Goal: Task Accomplishment & Management: Complete application form

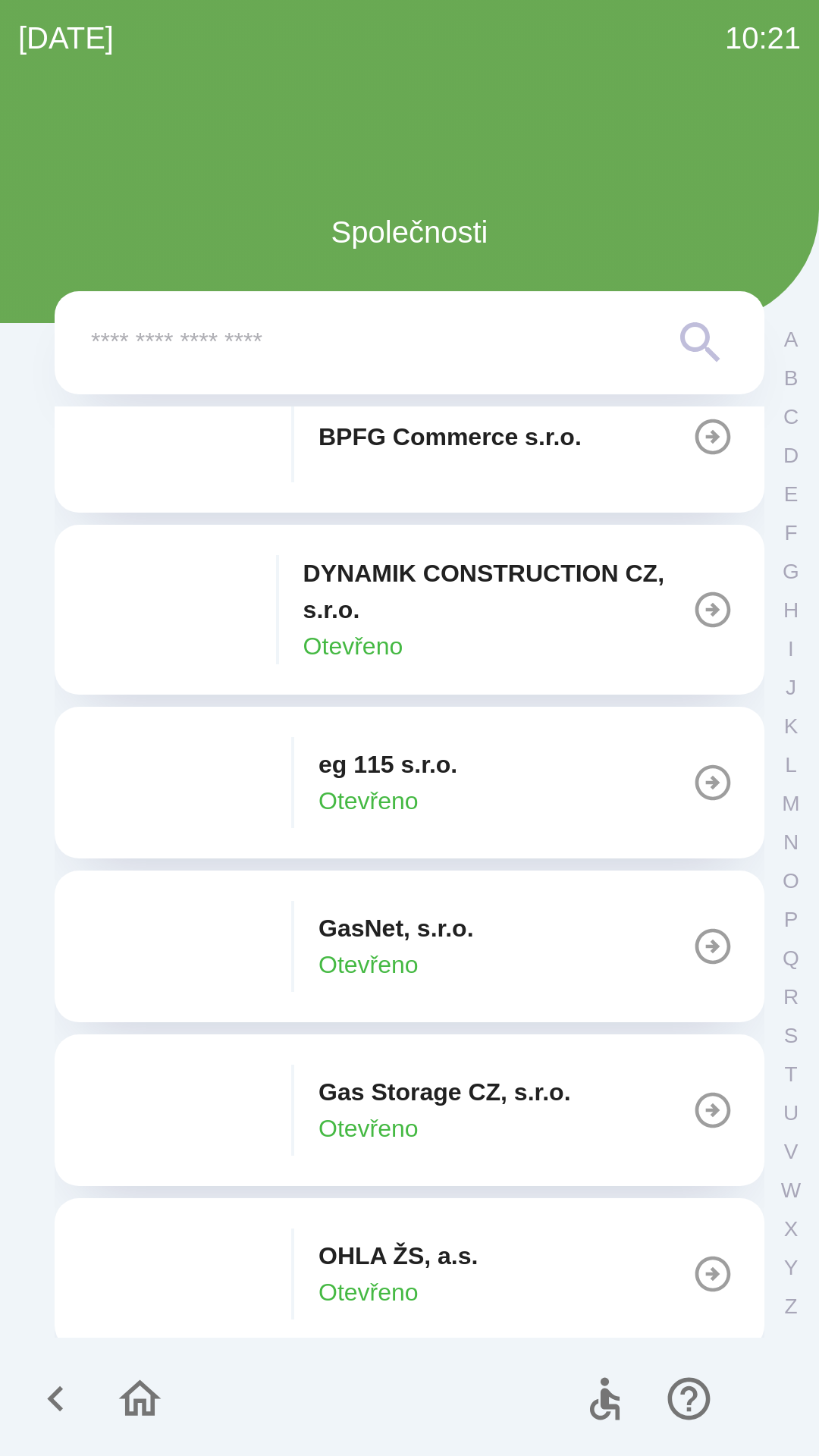
scroll to position [768, 0]
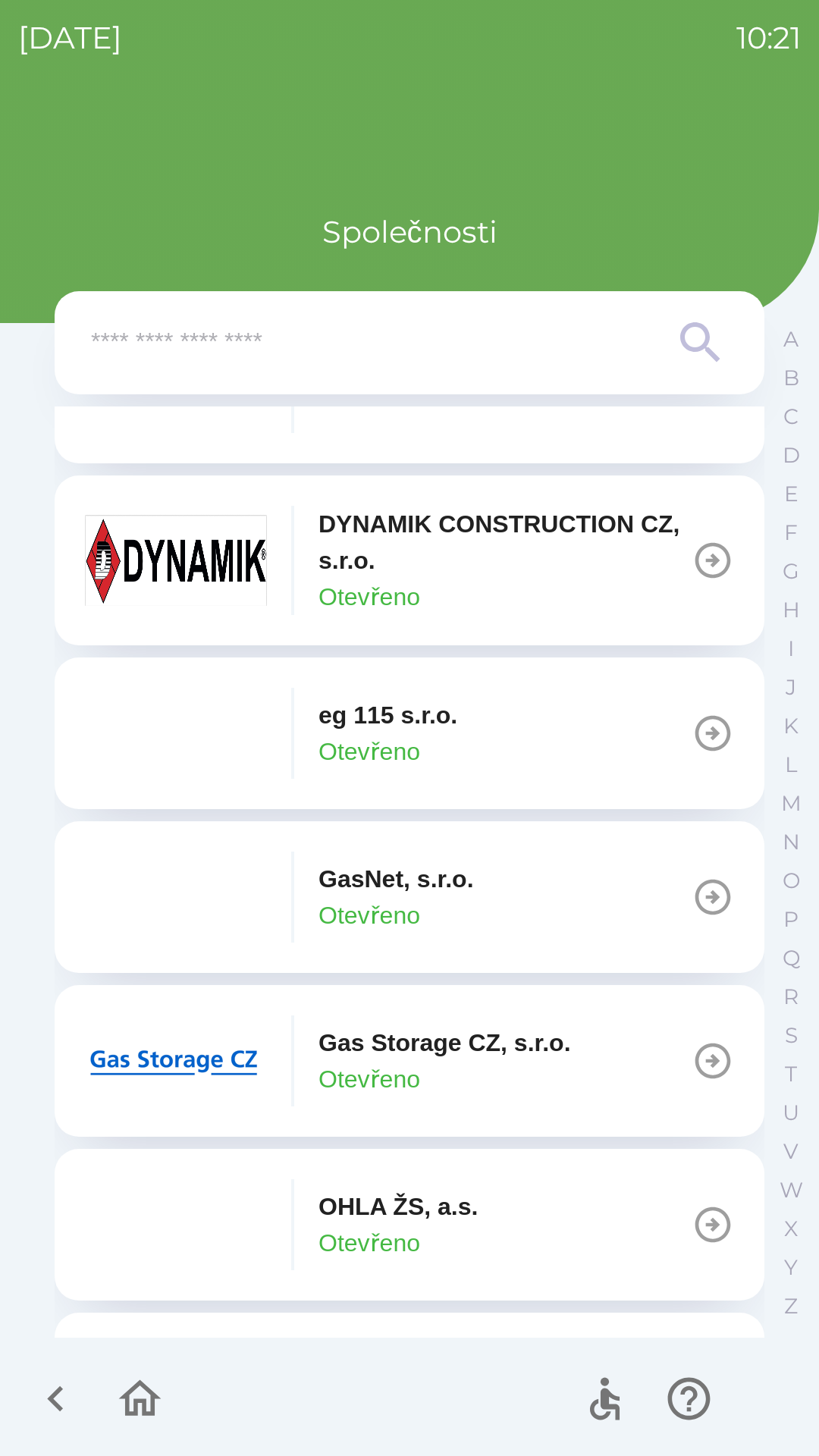
click at [367, 887] on p "GasNet, s.r.o." at bounding box center [397, 878] width 156 height 37
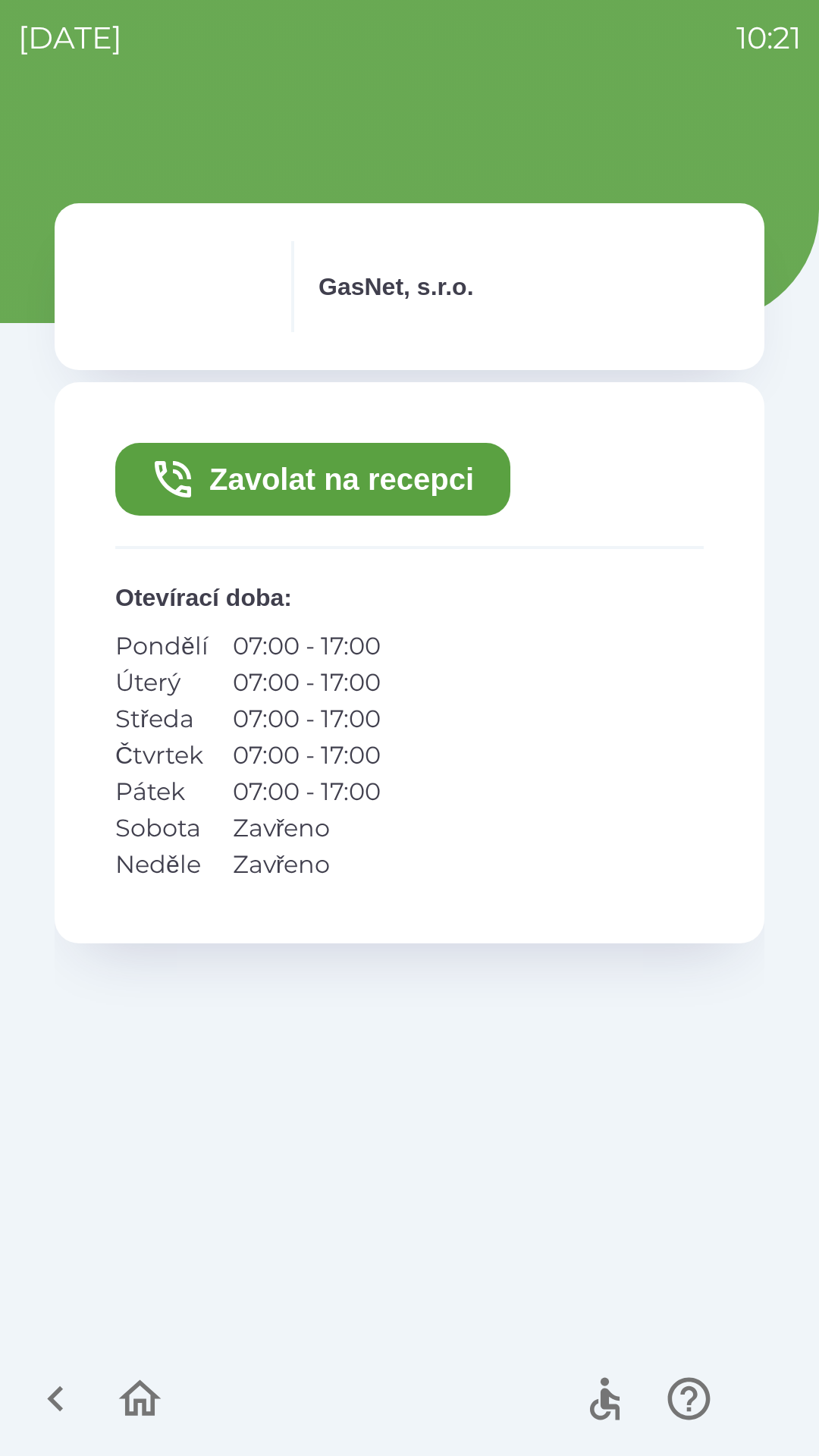
click at [272, 474] on button "Zavolat na recepci" at bounding box center [313, 478] width 395 height 73
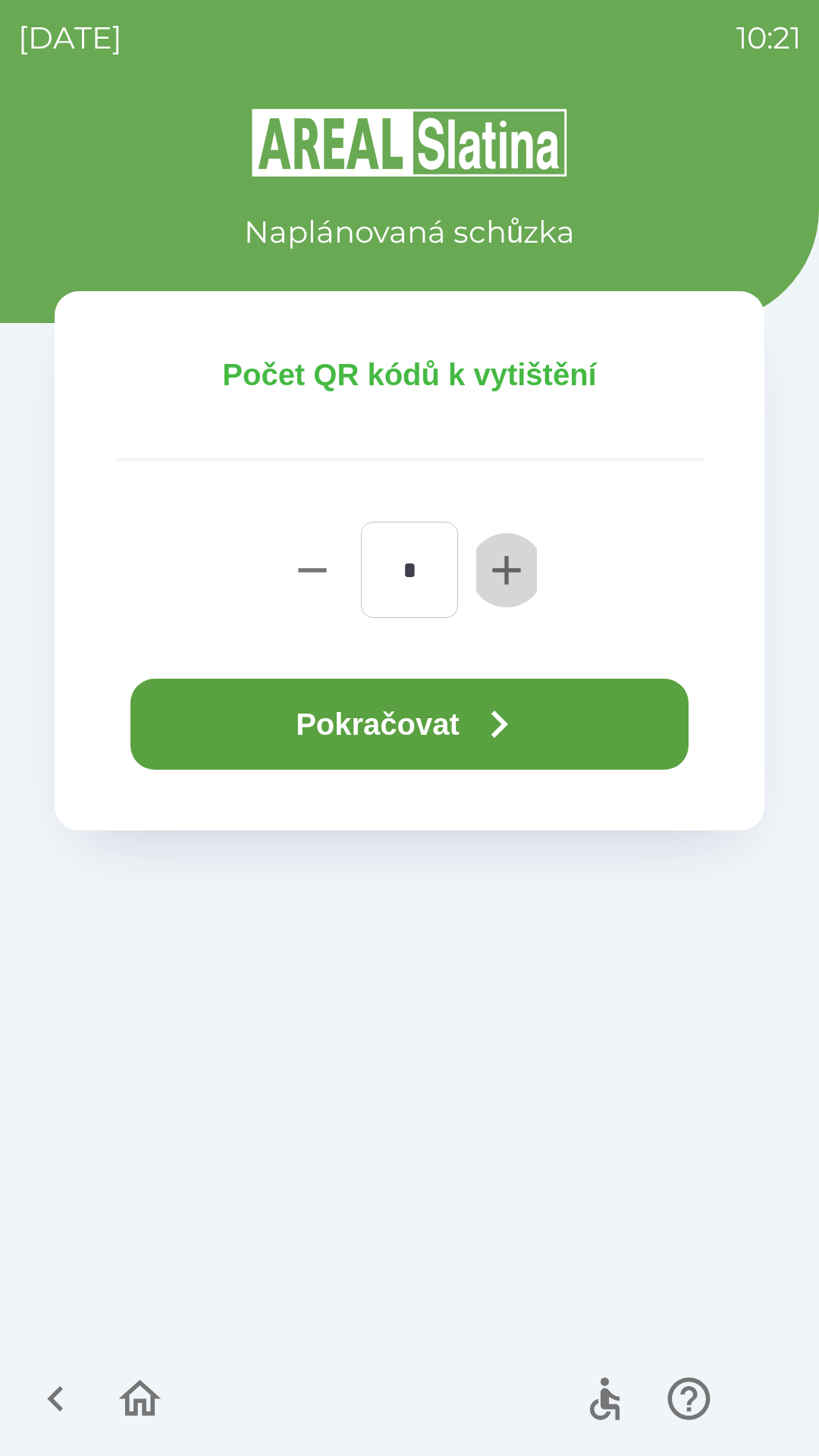
click at [509, 568] on icon "button" at bounding box center [506, 569] width 28 height 28
type input "*"
click at [427, 721] on button "Pokračovat" at bounding box center [410, 724] width 558 height 91
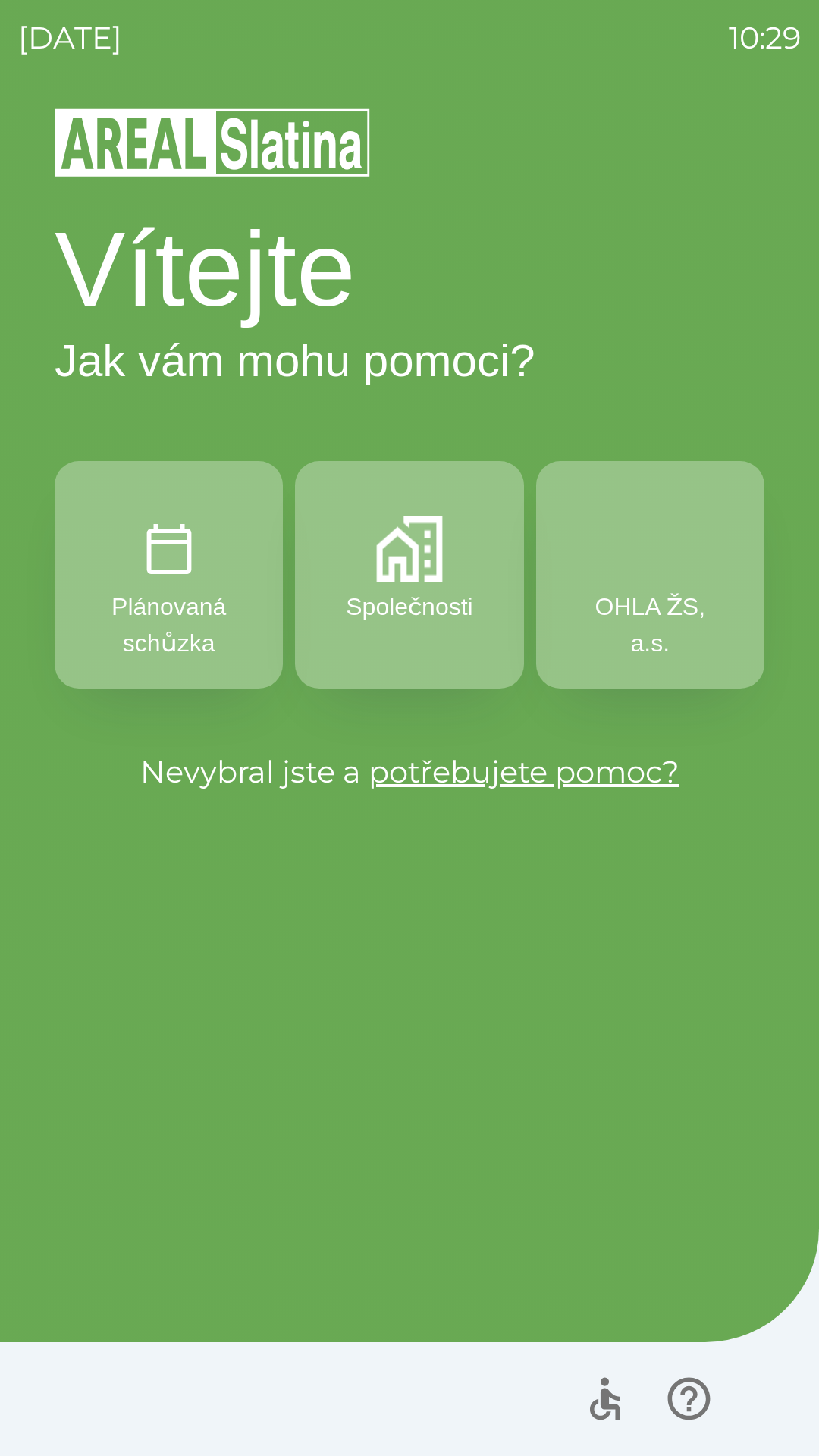
click at [427, 582] on button "Společnosti" at bounding box center [409, 574] width 228 height 227
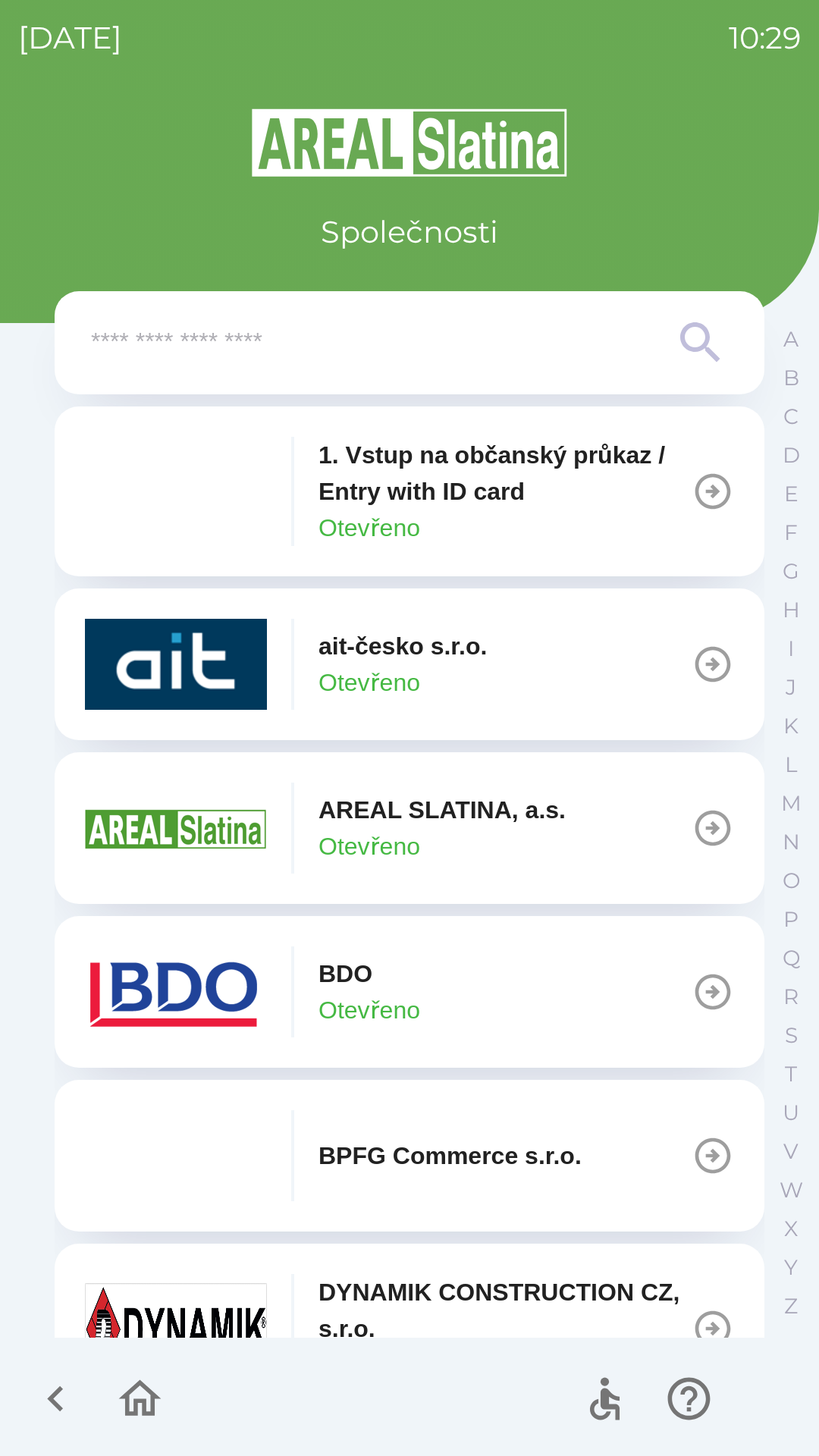
click at [505, 990] on button "BDO Otevřeno" at bounding box center [410, 991] width 710 height 151
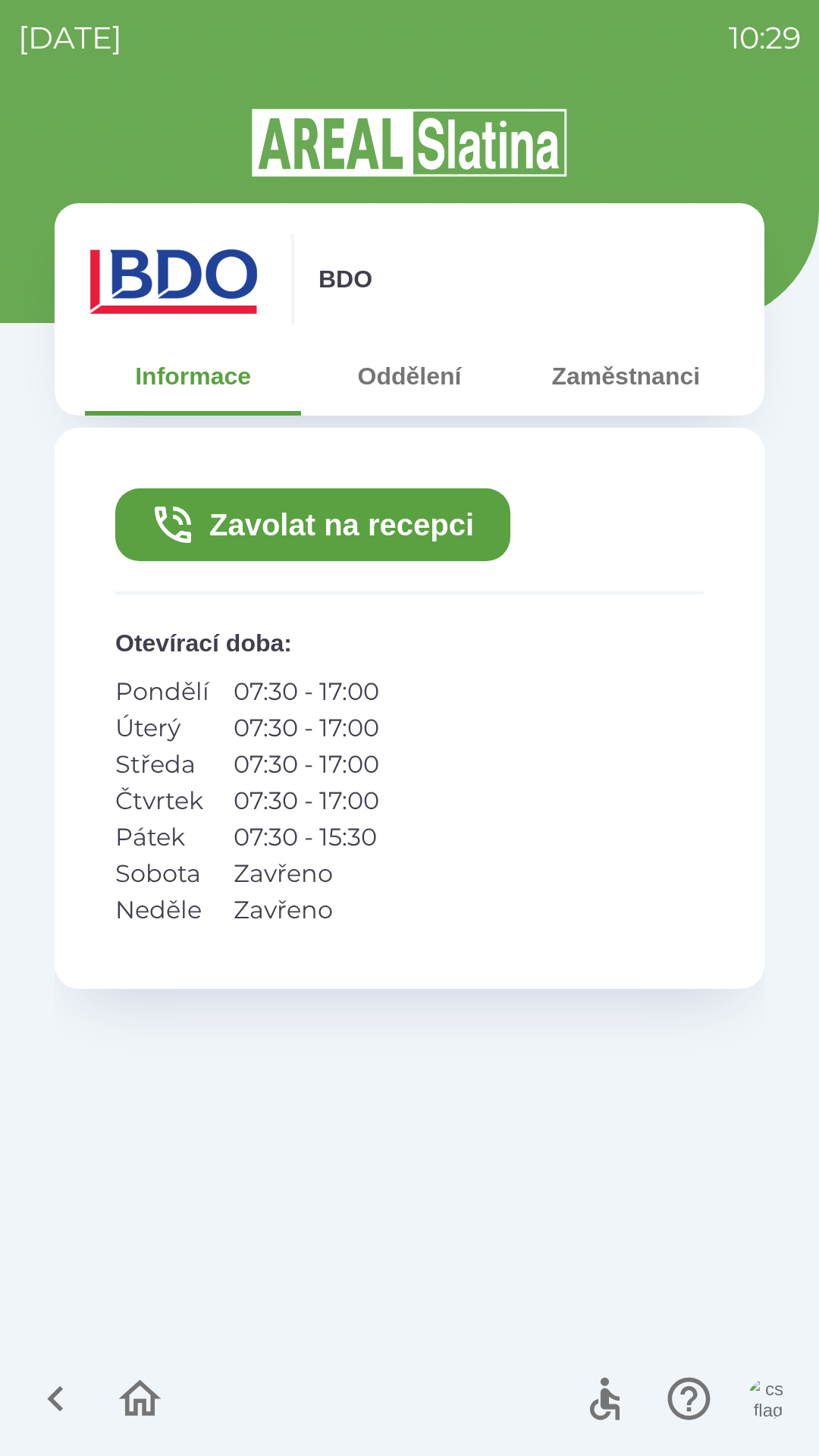
click at [123, 1406] on icon "button" at bounding box center [139, 1398] width 50 height 50
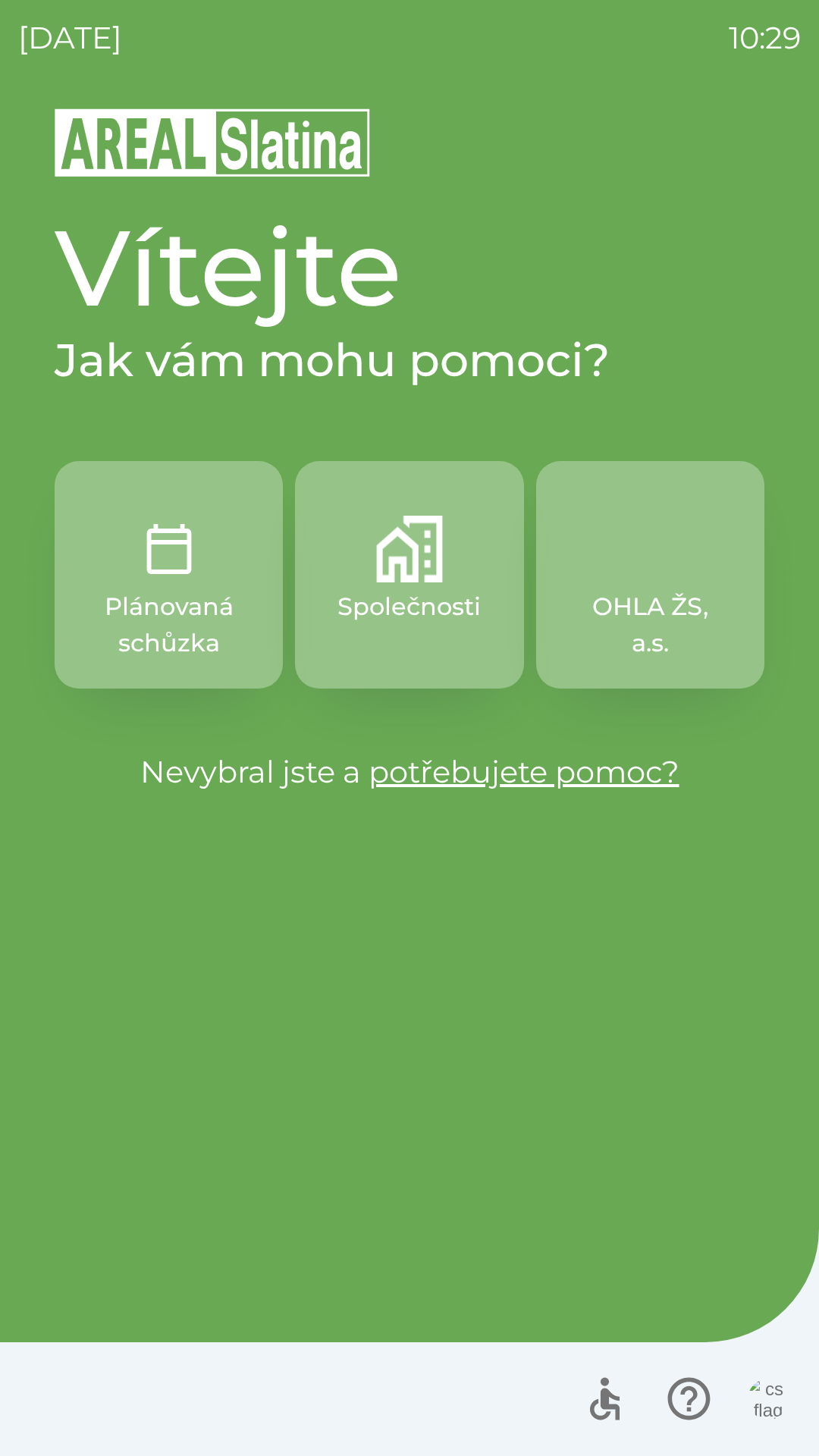
click at [148, 584] on button "Plánovaná schůzka" at bounding box center [168, 574] width 228 height 227
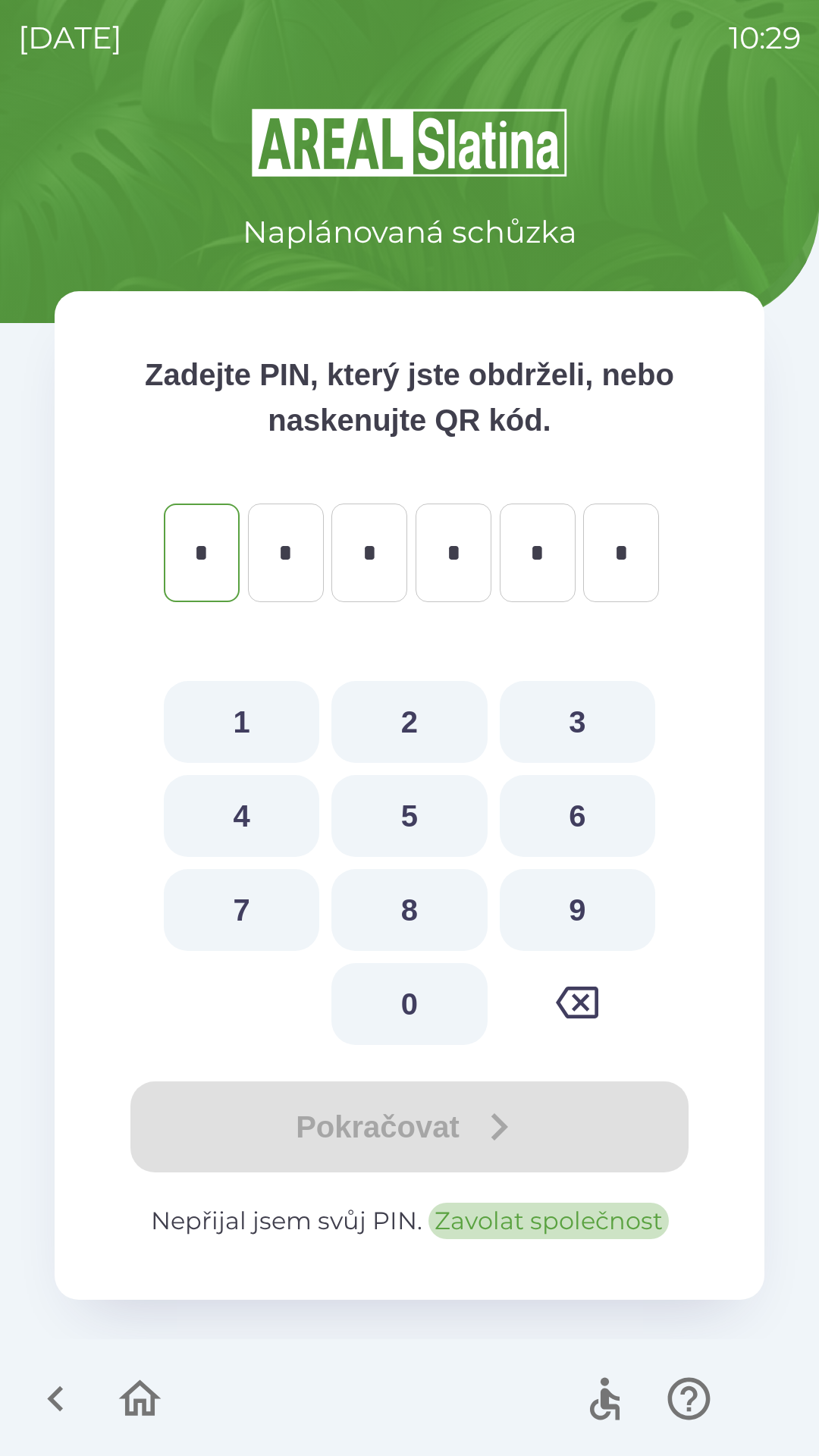
click at [526, 1218] on button "Zavolat společnost" at bounding box center [548, 1220] width 240 height 37
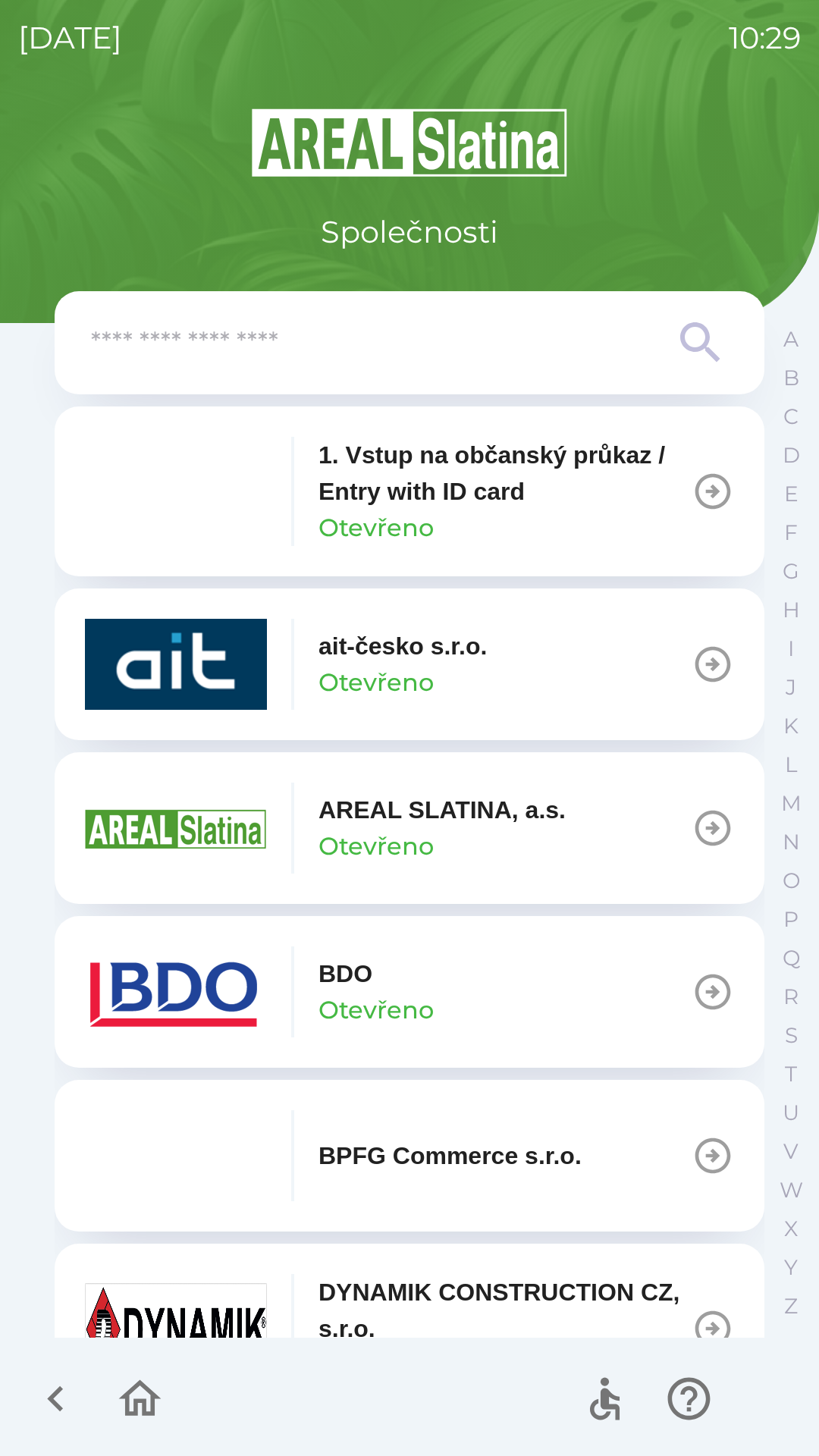
click at [209, 994] on img "button" at bounding box center [175, 991] width 182 height 91
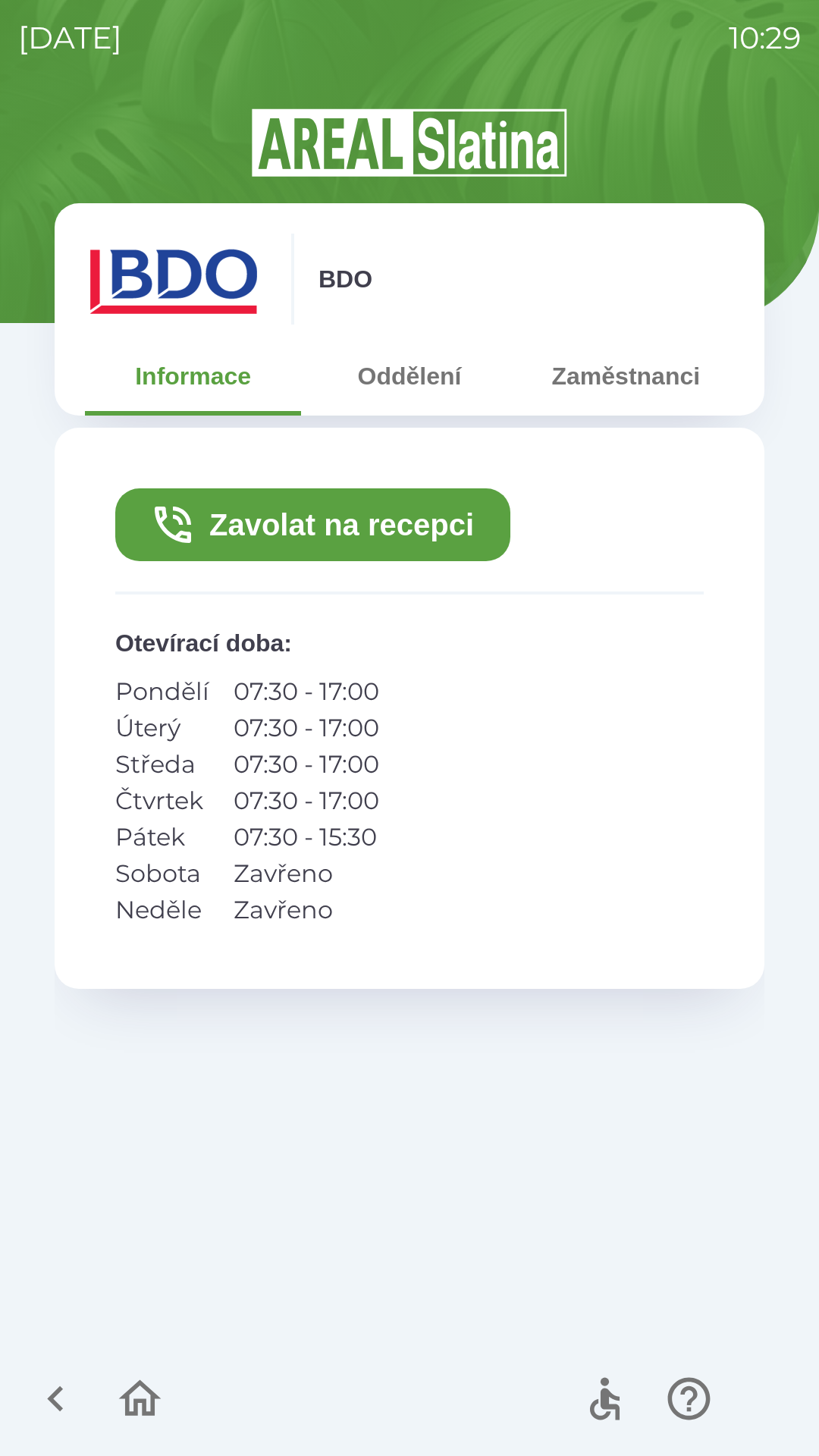
click at [233, 509] on button "Zavolat na recepci" at bounding box center [313, 524] width 395 height 73
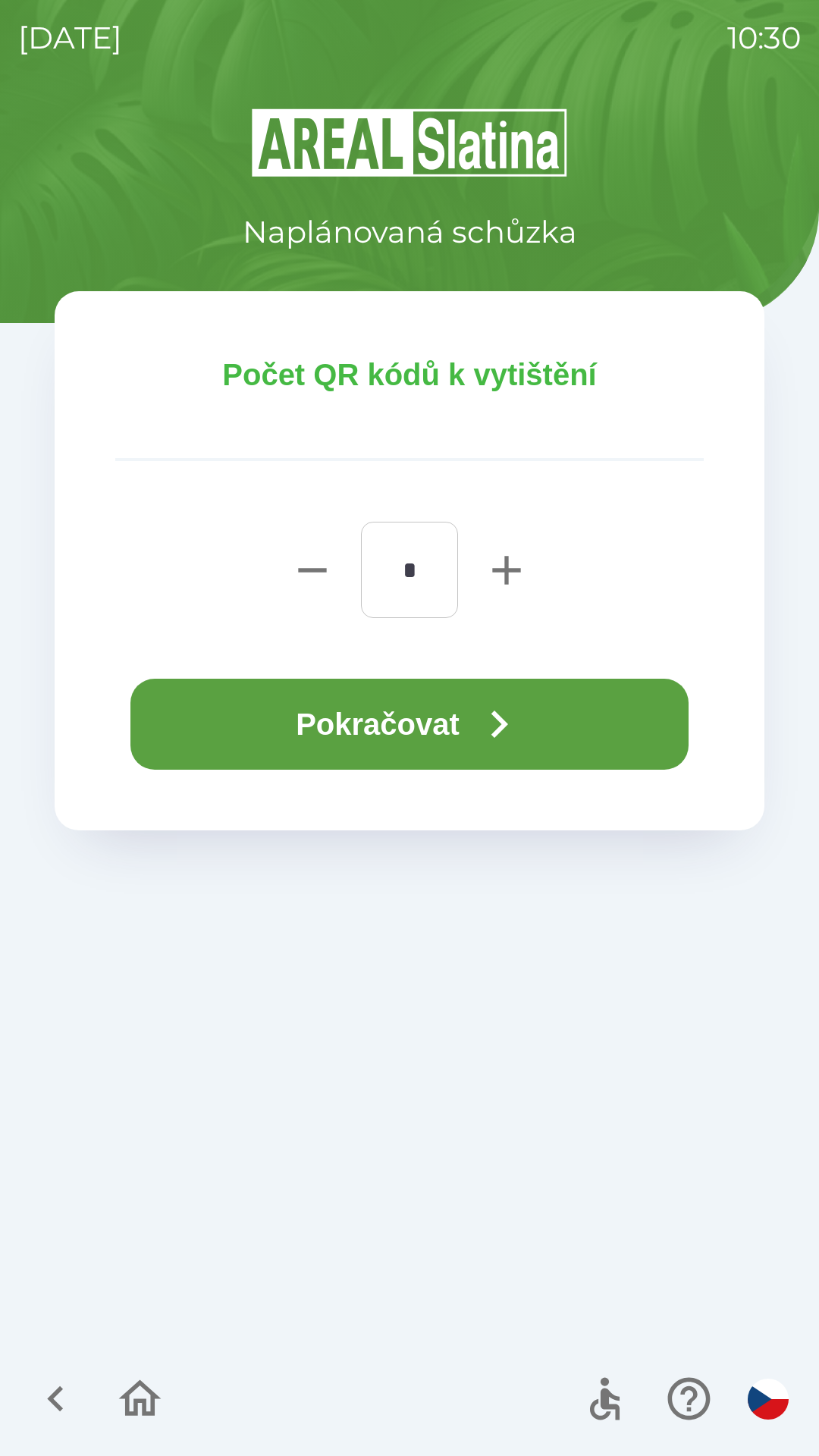
click at [510, 567] on icon "button" at bounding box center [506, 570] width 49 height 49
type input "*"
click at [428, 709] on button "Pokračovat" at bounding box center [410, 724] width 558 height 91
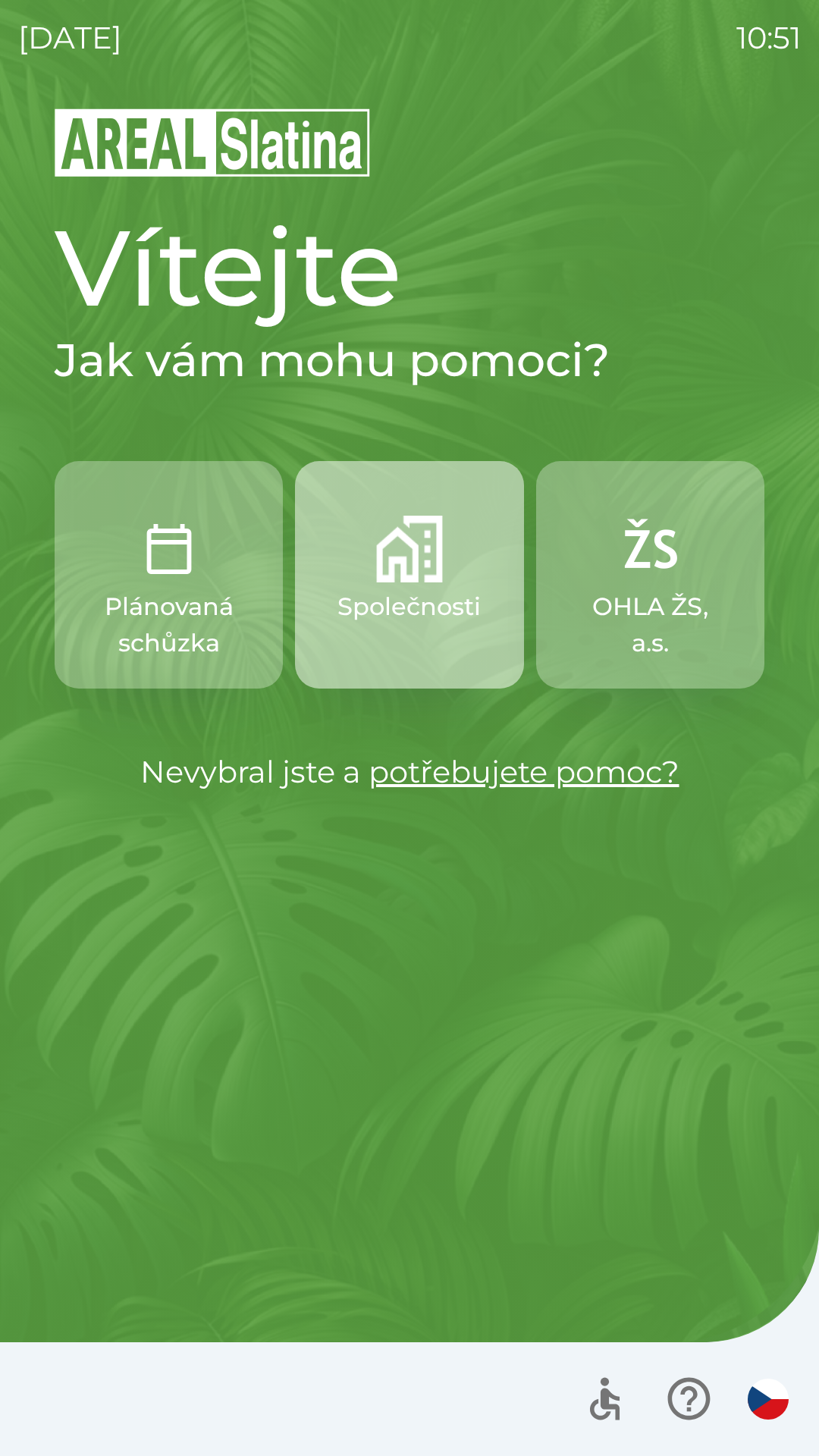
click at [409, 587] on button "Společnosti" at bounding box center [409, 574] width 228 height 227
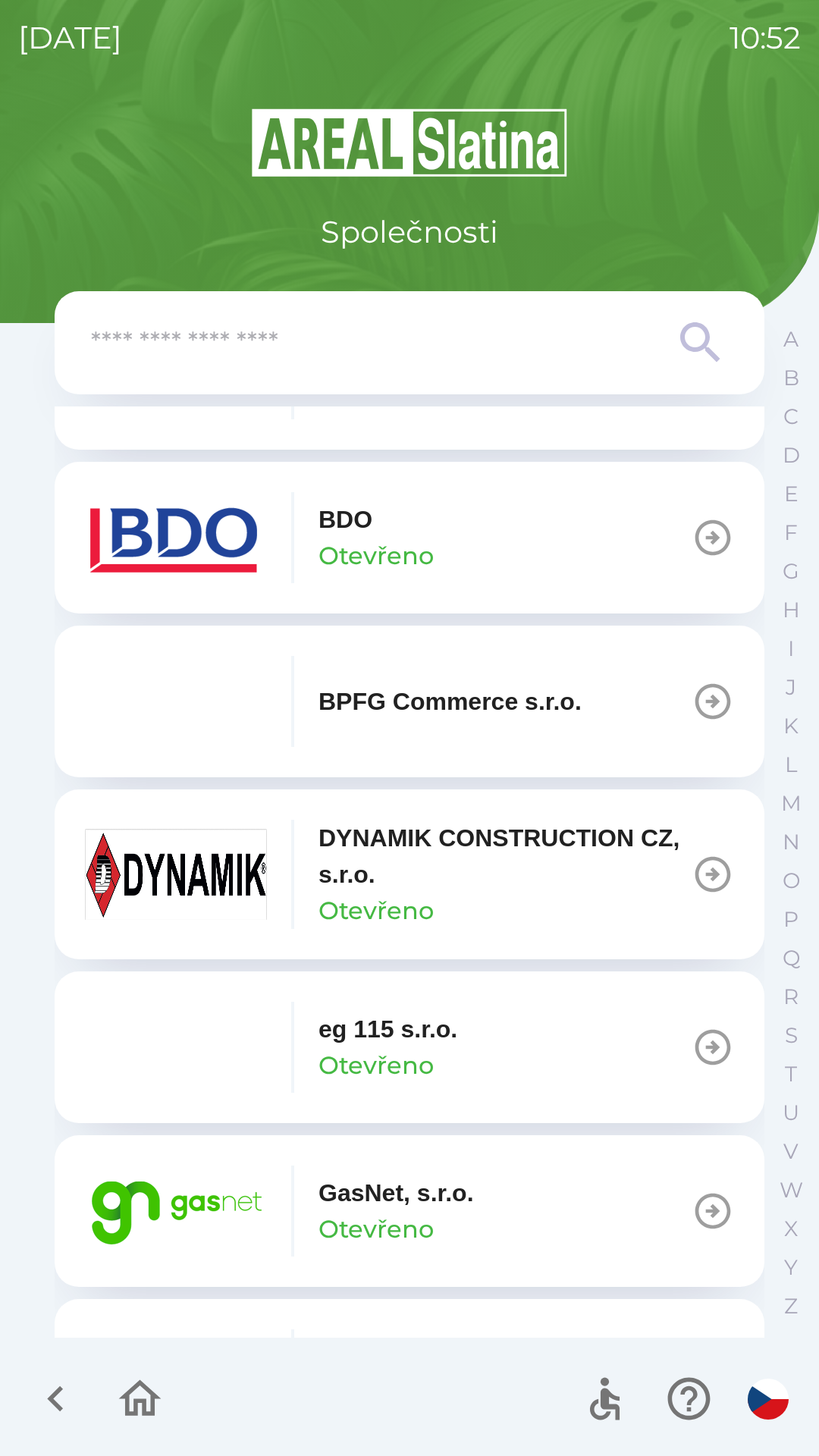
scroll to position [503, 0]
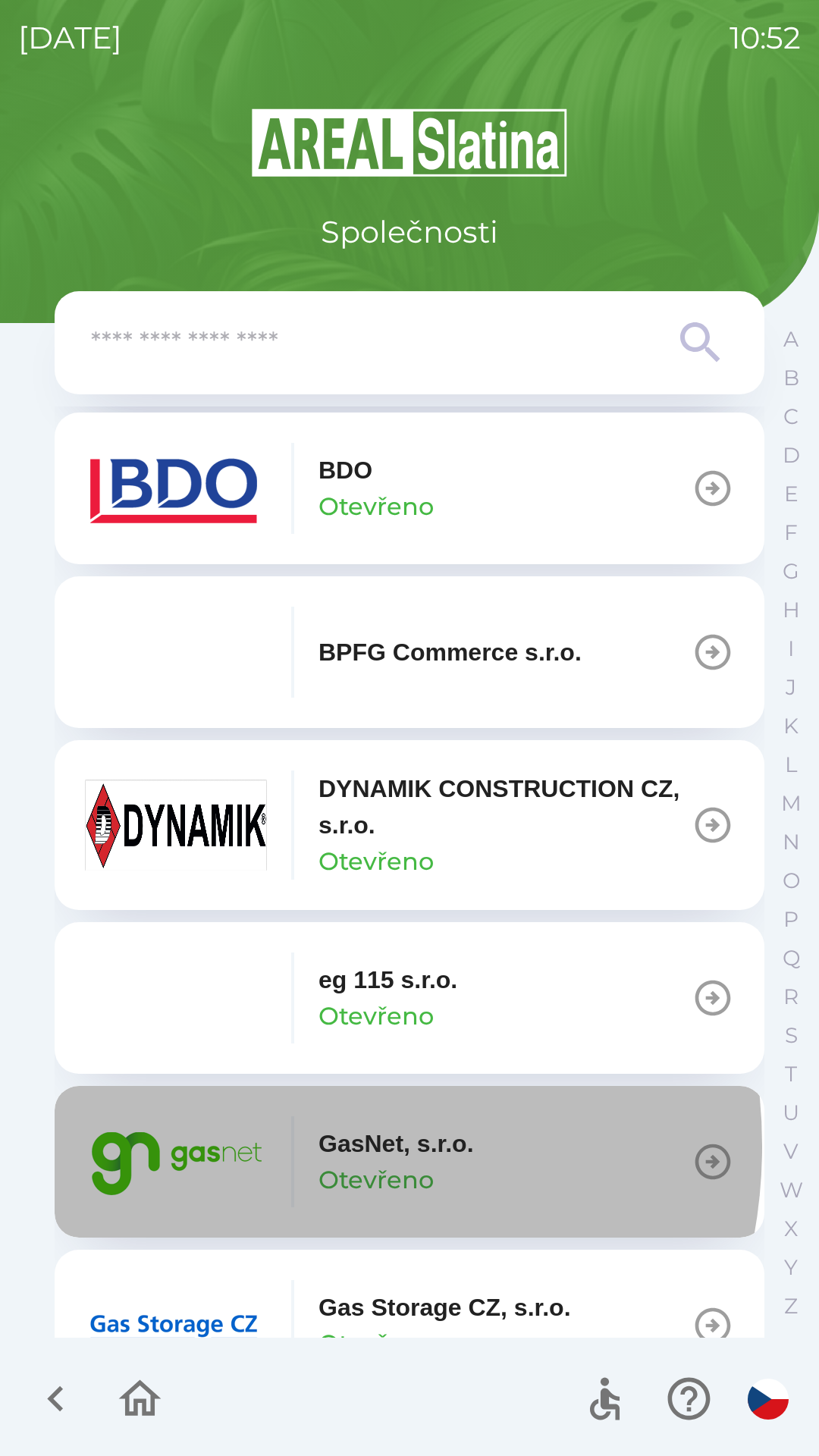
click at [257, 1146] on img "button" at bounding box center [175, 1161] width 182 height 91
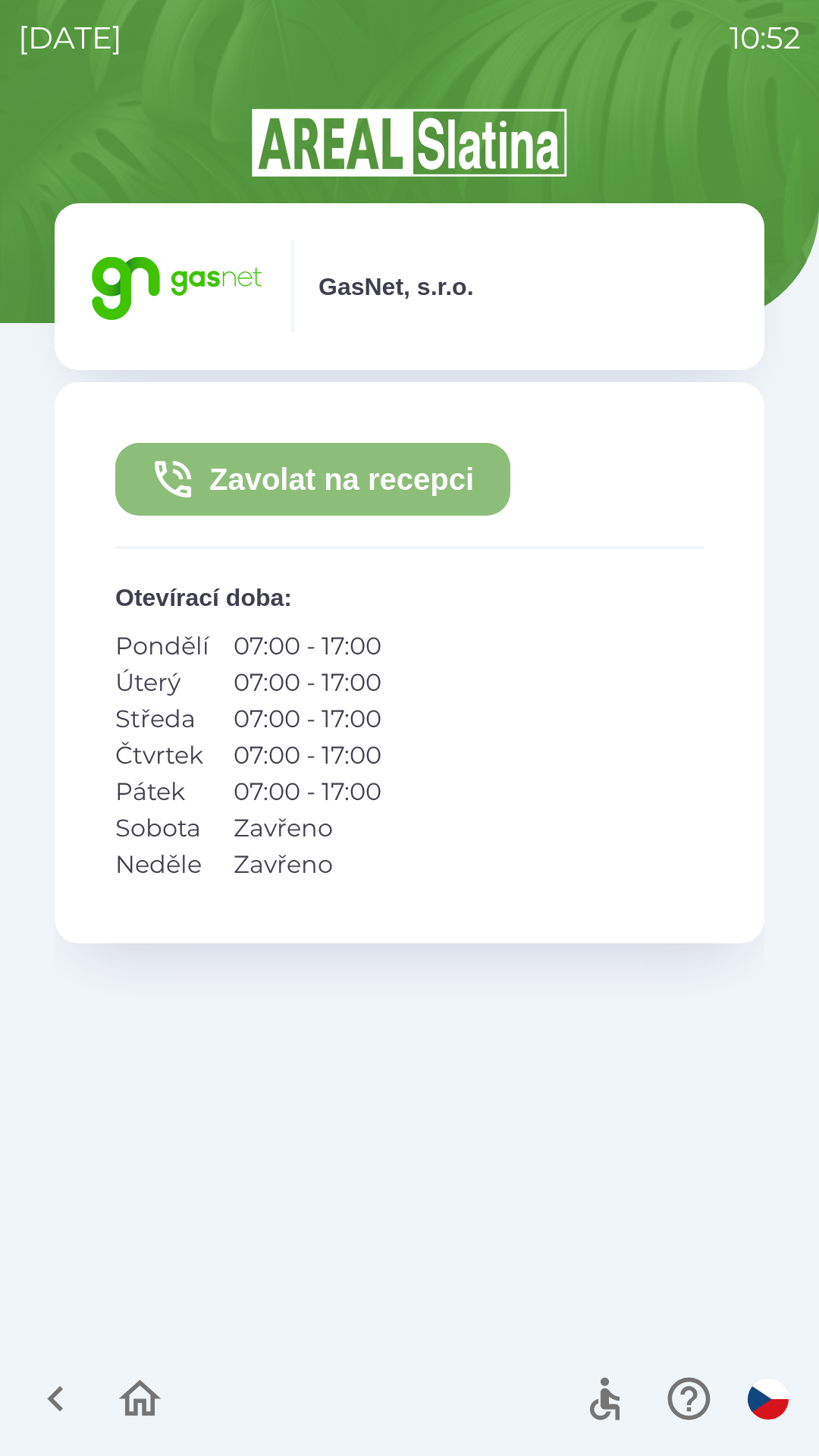
click at [365, 475] on button "Zavolat na recepci" at bounding box center [313, 478] width 395 height 73
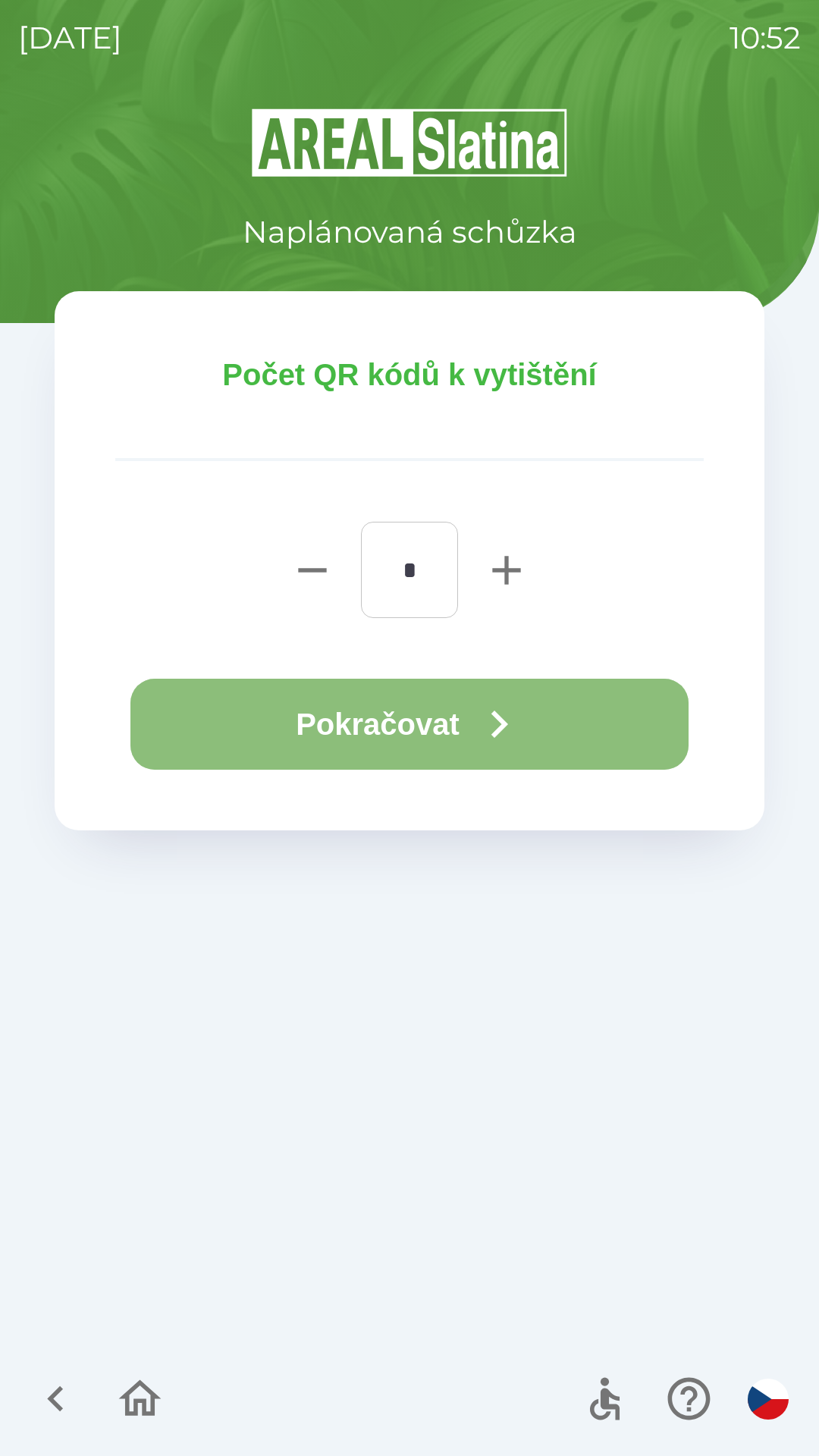
click at [400, 730] on button "Pokračovat" at bounding box center [410, 724] width 558 height 91
